Goal: Transaction & Acquisition: Purchase product/service

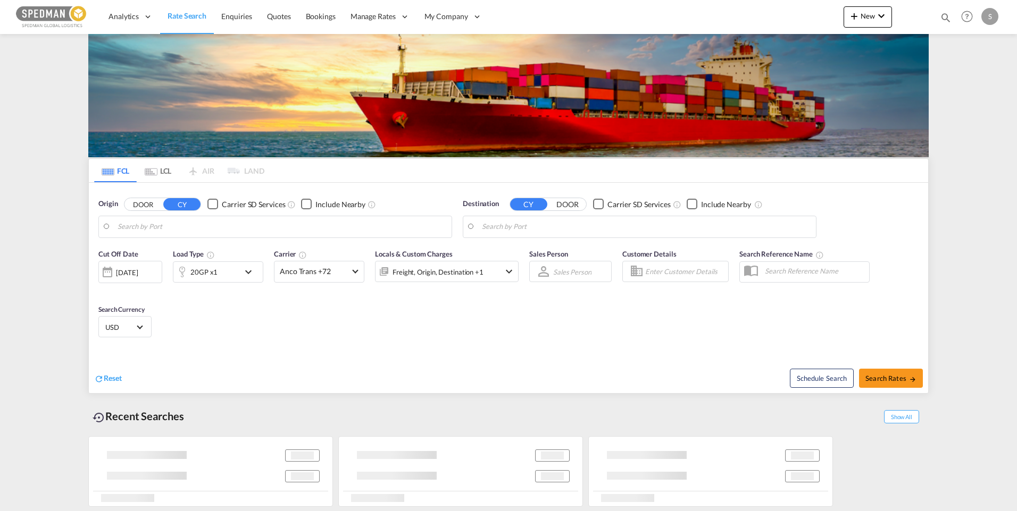
click at [192, 228] on body "Analytics Dashboard Rate Search Enquiries Quotes Bookings" at bounding box center [508, 255] width 1017 height 511
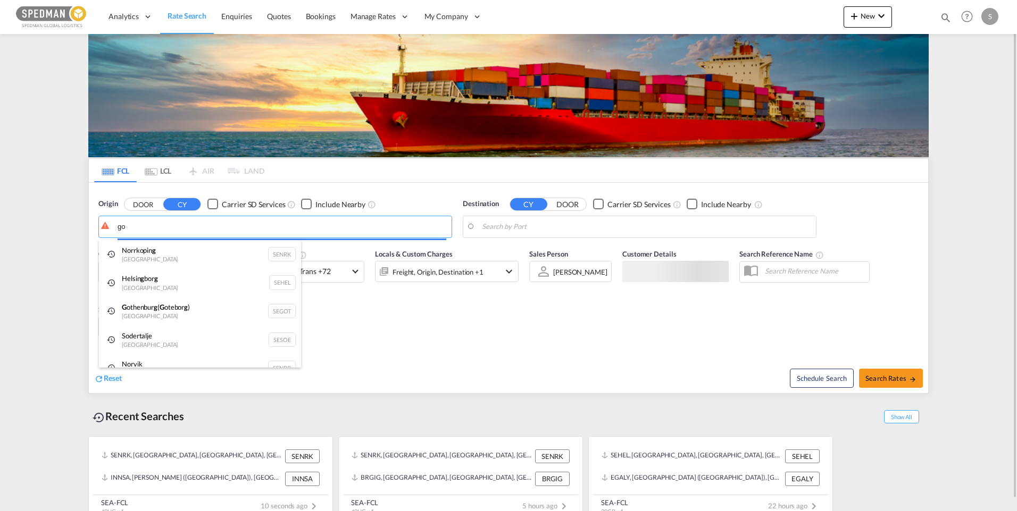
type input "g"
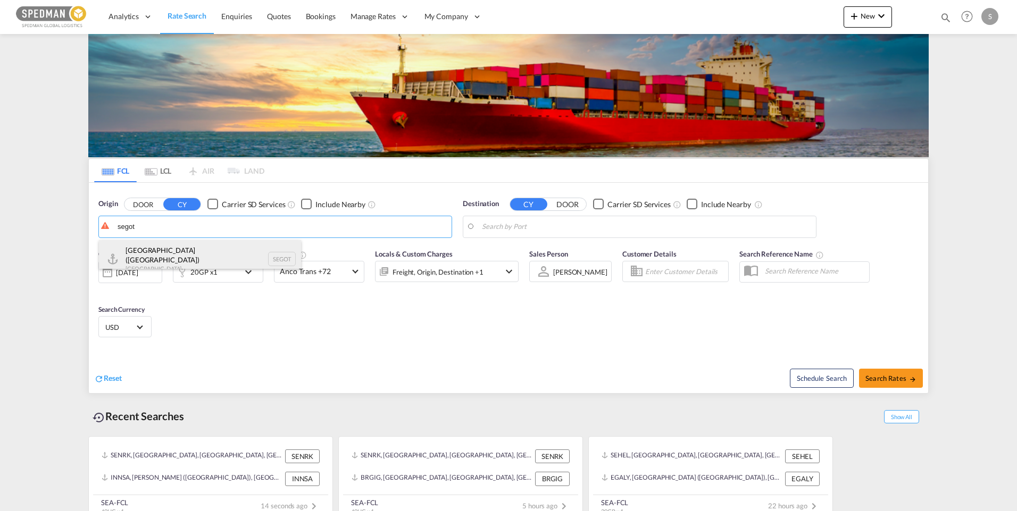
click at [167, 253] on div "[GEOGRAPHIC_DATA] ([GEOGRAPHIC_DATA]) [GEOGRAPHIC_DATA] SEGOT" at bounding box center [200, 259] width 202 height 38
type input "[GEOGRAPHIC_DATA] ([GEOGRAPHIC_DATA]), [GEOGRAPHIC_DATA]"
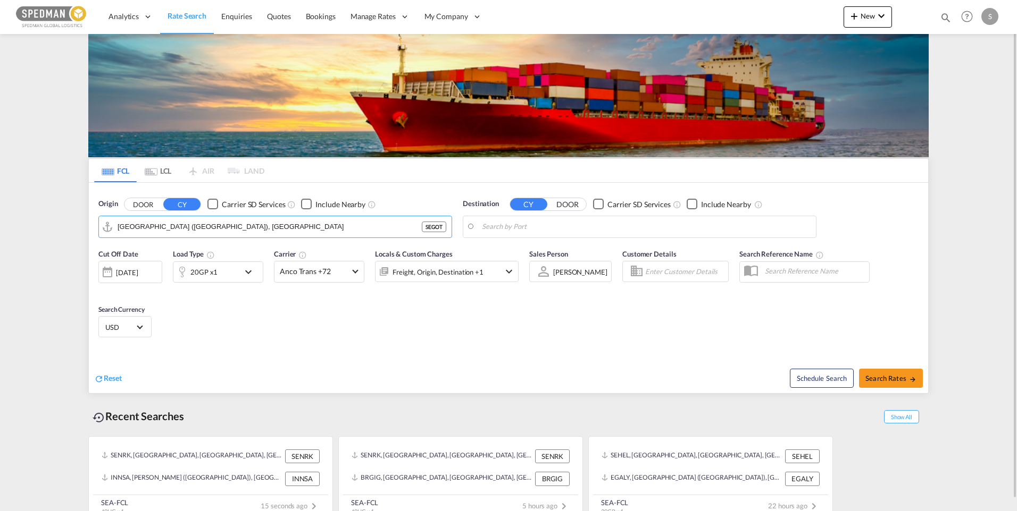
click at [571, 224] on body "Analytics Dashboard Rate Search Enquiries Quotes Bookings" at bounding box center [508, 255] width 1017 height 511
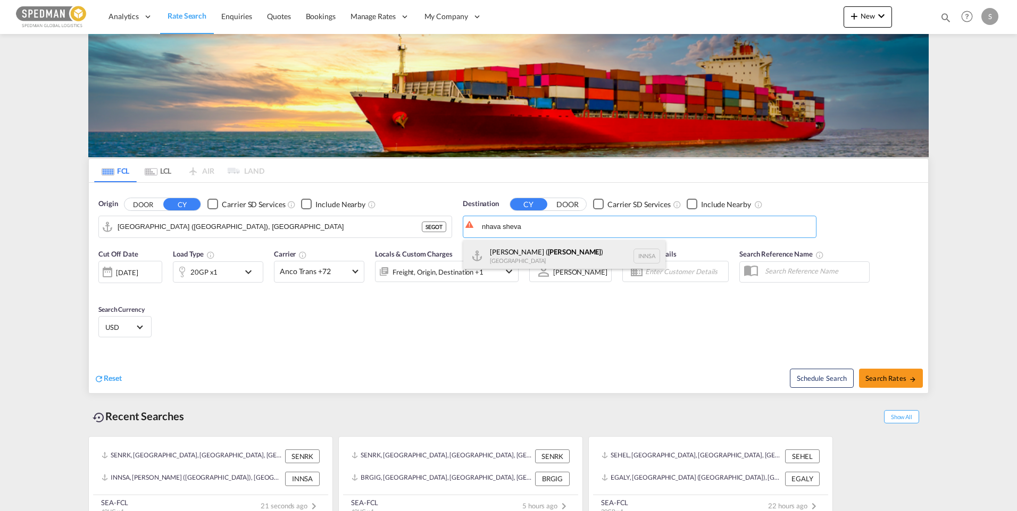
click at [525, 256] on div "[PERSON_NAME] ( [GEOGRAPHIC_DATA] ) [GEOGRAPHIC_DATA] [GEOGRAPHIC_DATA]" at bounding box center [564, 256] width 202 height 32
type input "[PERSON_NAME] ([PERSON_NAME]), [GEOGRAPHIC_DATA]"
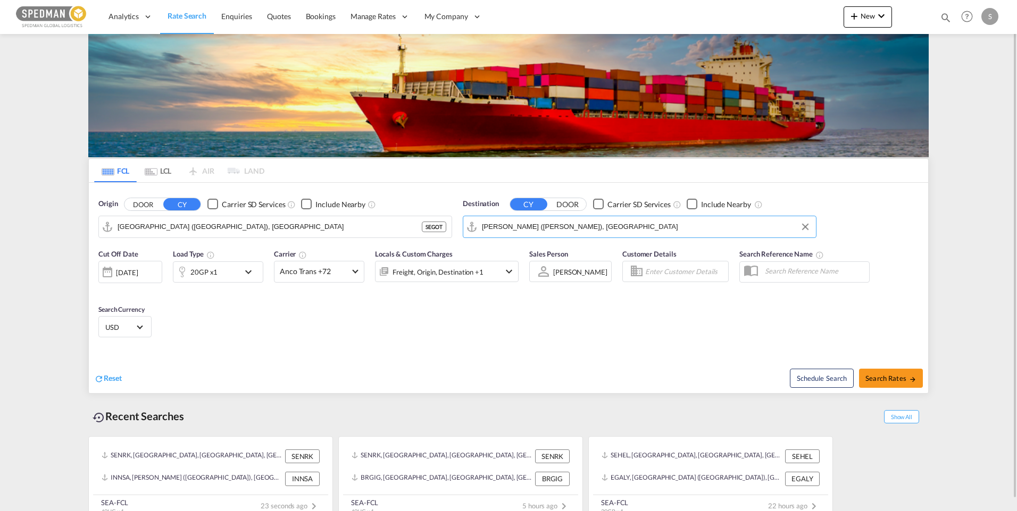
click at [242, 274] on md-icon "icon-chevron-down" at bounding box center [251, 272] width 18 height 13
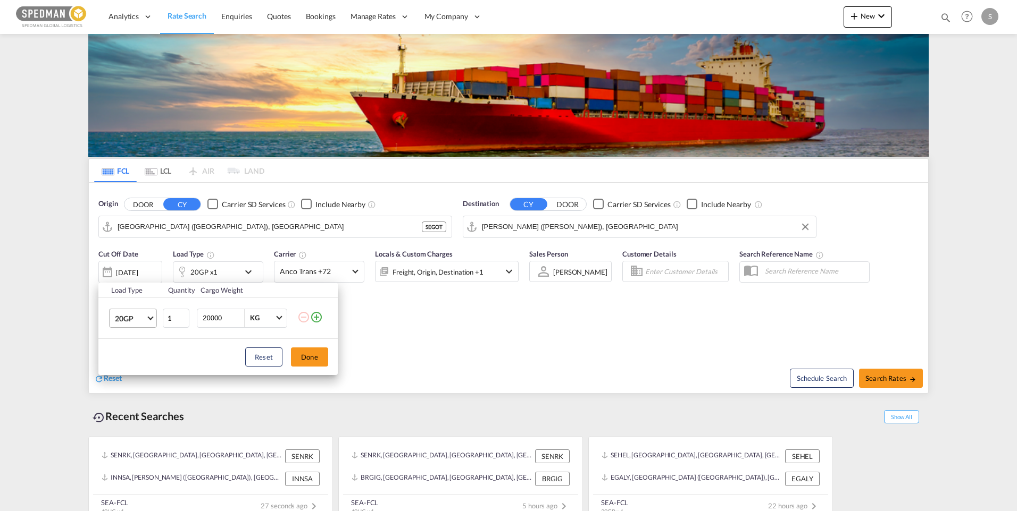
click at [148, 317] on span "Choose: \a20GP" at bounding box center [150, 317] width 6 height 6
click at [140, 369] on md-option "40HC" at bounding box center [142, 370] width 72 height 26
click at [308, 355] on button "Done" at bounding box center [309, 357] width 37 height 19
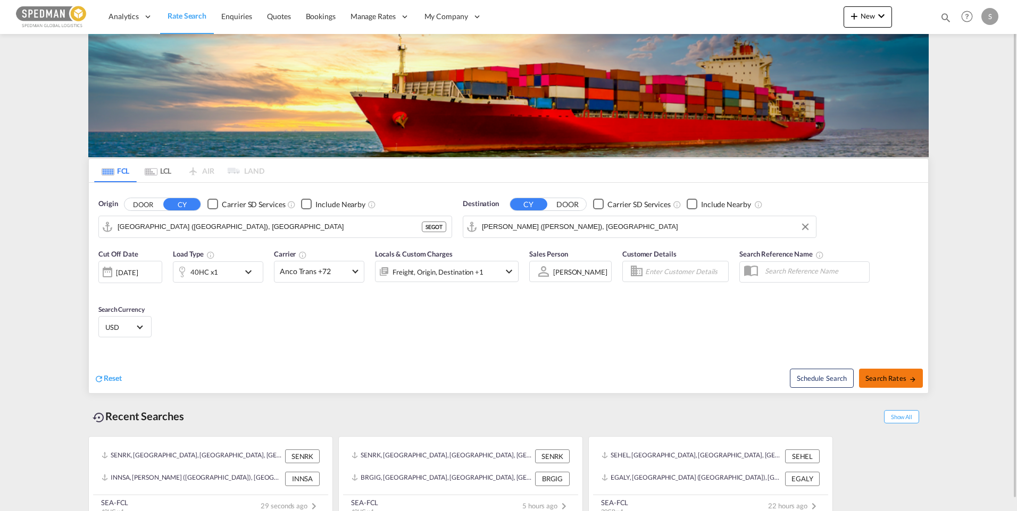
click at [889, 380] on span "Search Rates" at bounding box center [890, 378] width 51 height 9
type input "SEGOT to INNSA / [DATE]"
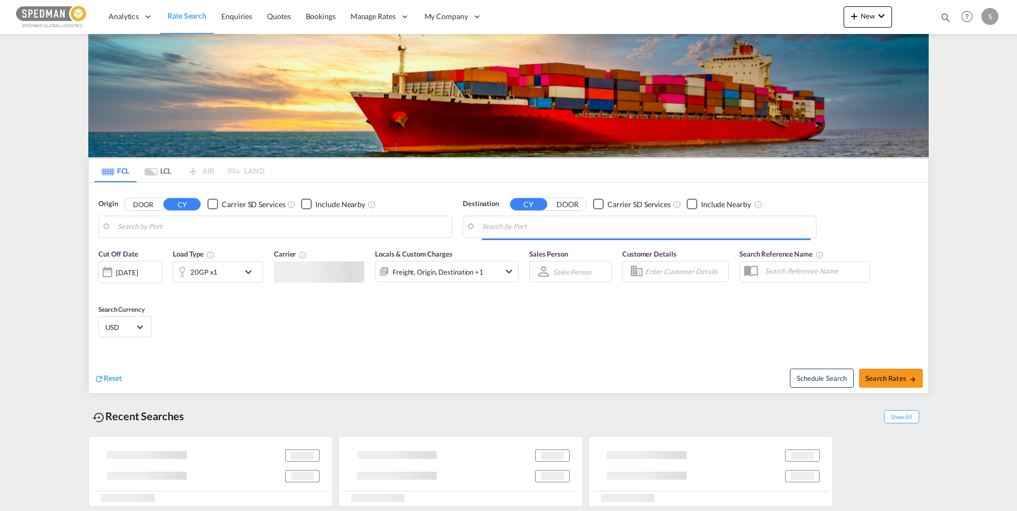
type input "Norrkoping, SENRK"
type input "[PERSON_NAME] ([PERSON_NAME]), [GEOGRAPHIC_DATA]"
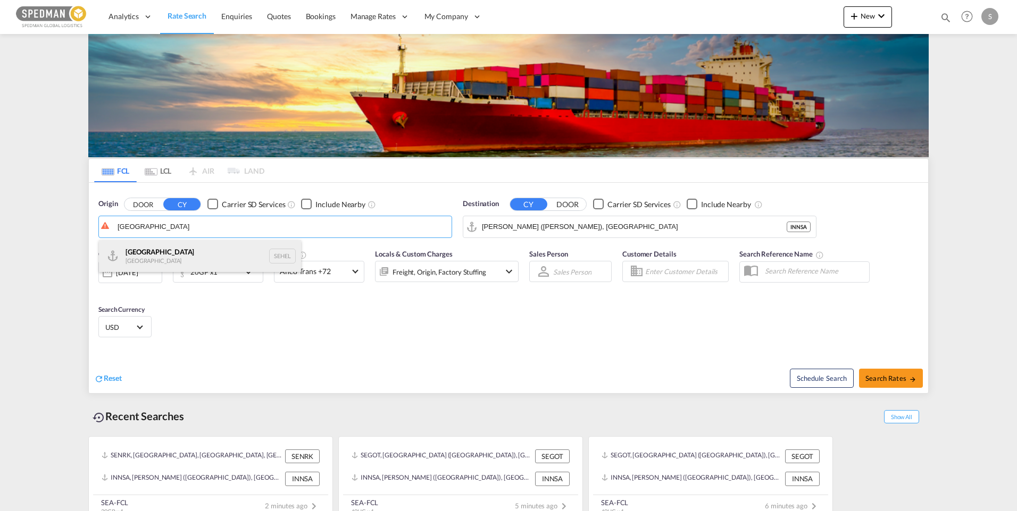
click at [174, 255] on div "Helsingborg [GEOGRAPHIC_DATA] SEHEL" at bounding box center [200, 256] width 202 height 32
type input "[GEOGRAPHIC_DATA], [GEOGRAPHIC_DATA]"
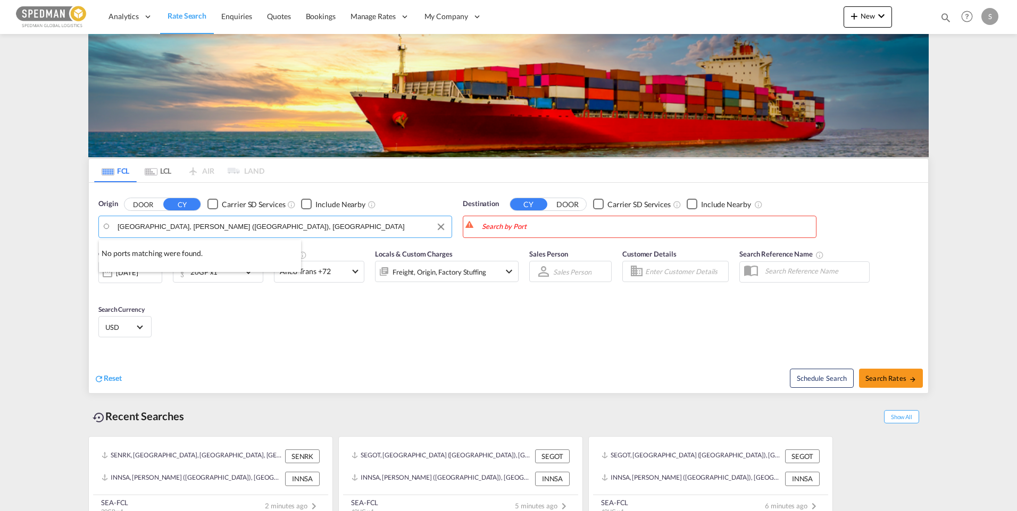
type input "Helsingborg, SEHELJawaharlal Nehru (Nhava Sheva), INNSA"
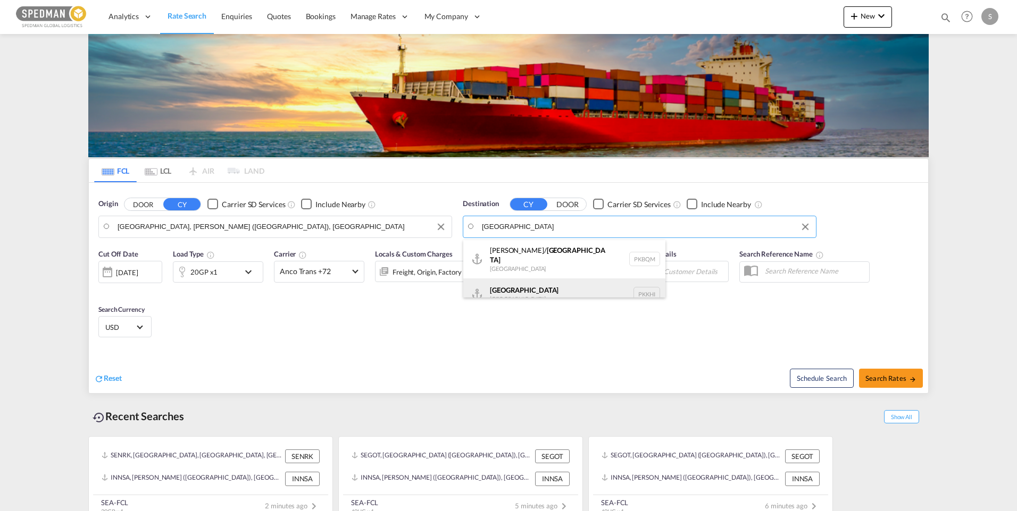
click at [529, 290] on div "Karachi Pakistan PKKHI" at bounding box center [564, 295] width 202 height 32
type input "Karachi, PKKHI"
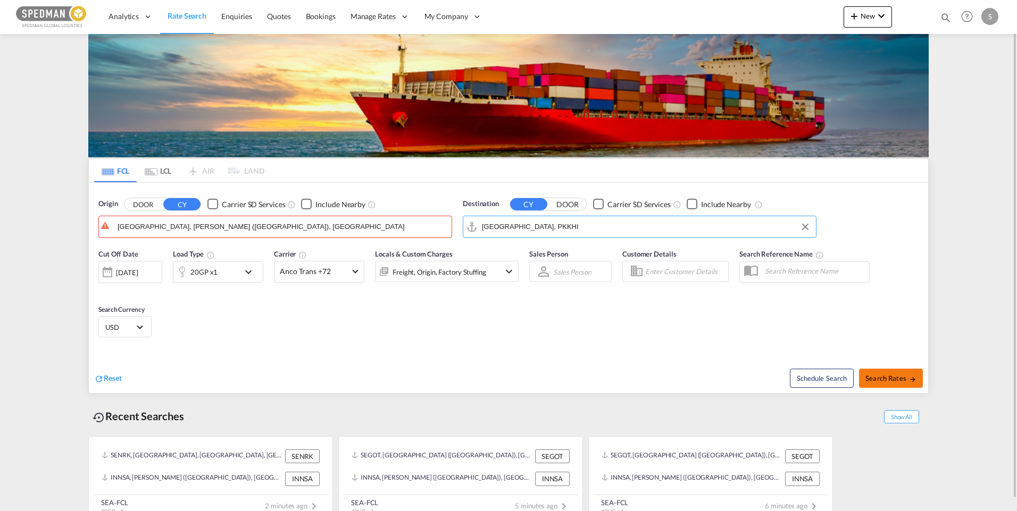
click at [891, 374] on span "Search Rates" at bounding box center [890, 378] width 51 height 9
drag, startPoint x: 337, startPoint y: 225, endPoint x: 228, endPoint y: 222, distance: 109.0
click at [228, 222] on input "Helsingborg, SEHELJawaharlal Nehru (Nhava Sheva), INNSA" at bounding box center [282, 227] width 329 height 16
drag, startPoint x: 333, startPoint y: 224, endPoint x: 130, endPoint y: 224, distance: 203.6
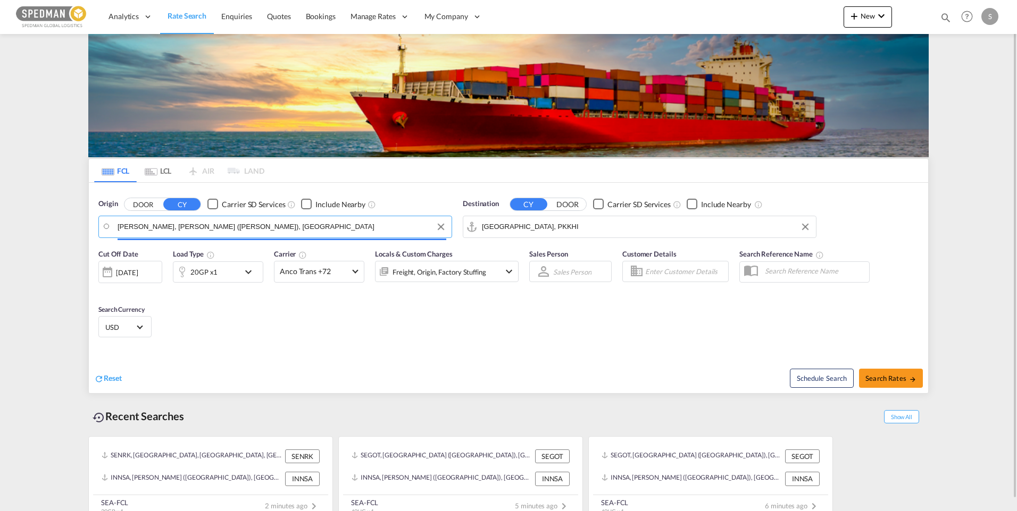
type input "ingborg, SEHELJawaharlal Nehru (Nhava Sheva), INNSA"
drag, startPoint x: 302, startPoint y: 231, endPoint x: 108, endPoint y: 213, distance: 194.9
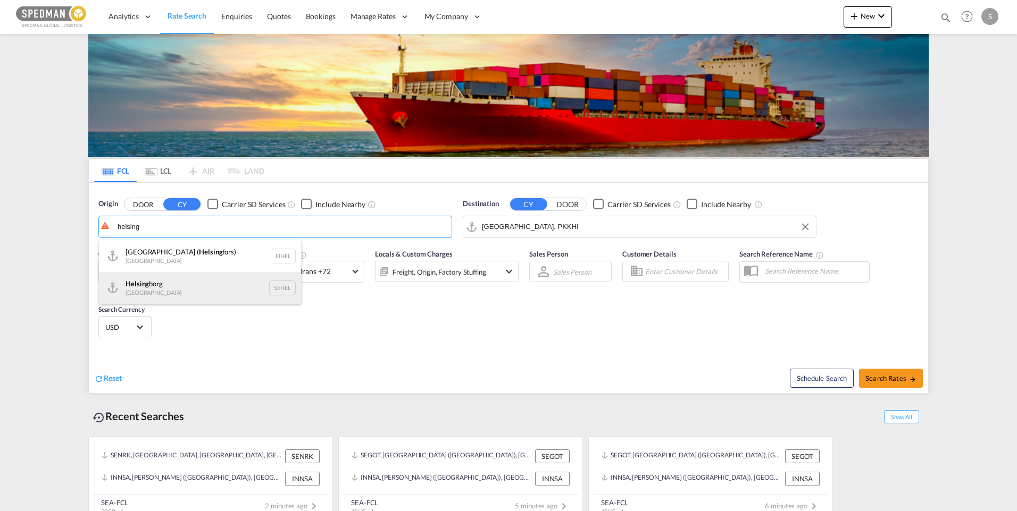
click at [167, 290] on div "Helsing borg Sweden SEHEL" at bounding box center [200, 288] width 202 height 32
type input "Helsingborg, SEHEL"
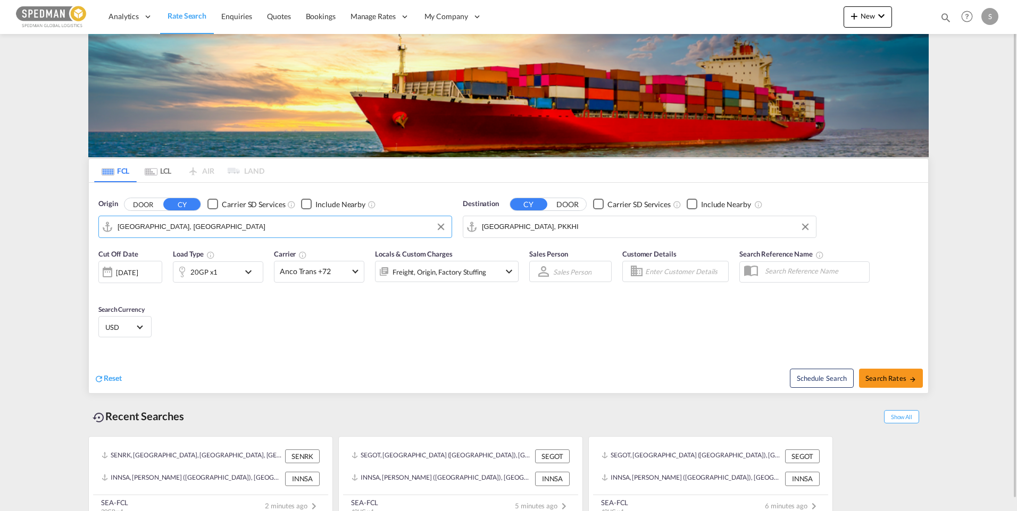
click at [879, 367] on div "Schedule Search Search Rates" at bounding box center [719, 373] width 417 height 41
click at [884, 372] on button "Search Rates" at bounding box center [891, 378] width 64 height 19
type input "SEHEL to PKKHI / 12 Sep 2025"
